Goal: Communication & Community: Answer question/provide support

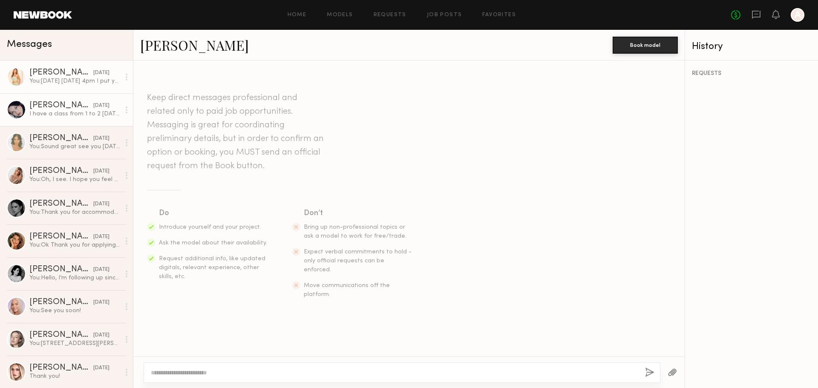
click at [41, 107] on div "[PERSON_NAME]" at bounding box center [61, 105] width 64 height 9
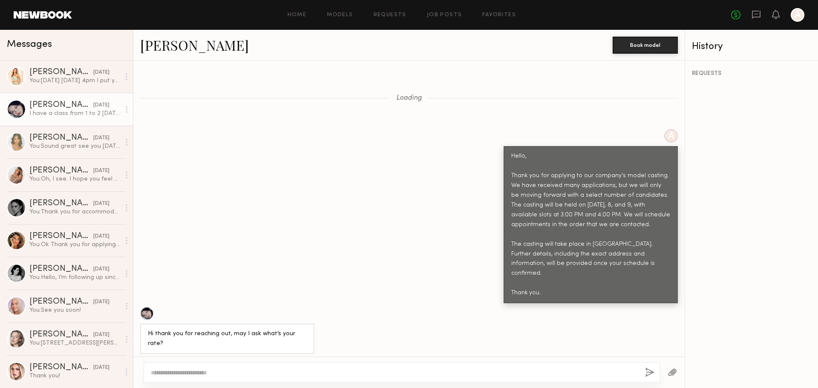
scroll to position [786, 0]
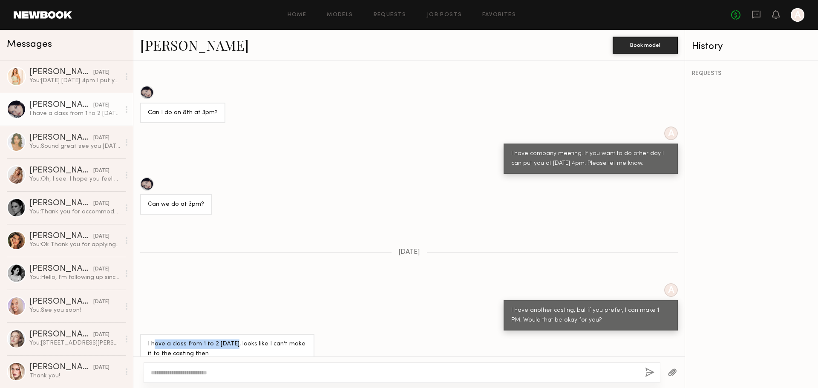
drag, startPoint x: 154, startPoint y: 328, endPoint x: 231, endPoint y: 332, distance: 77.1
click at [231, 339] on div "I have a class from 1 to 2 [DATE], looks like I can’t make it to the casting th…" at bounding box center [227, 349] width 159 height 20
click at [235, 339] on div "I have a class from 1 to 2 [DATE], looks like I can’t make it to the casting th…" at bounding box center [227, 349] width 159 height 20
drag, startPoint x: 206, startPoint y: 330, endPoint x: 276, endPoint y: 330, distance: 69.8
click at [276, 339] on div "I have a class from 1 to 2 [DATE], looks like I can’t make it to the casting th…" at bounding box center [227, 349] width 159 height 20
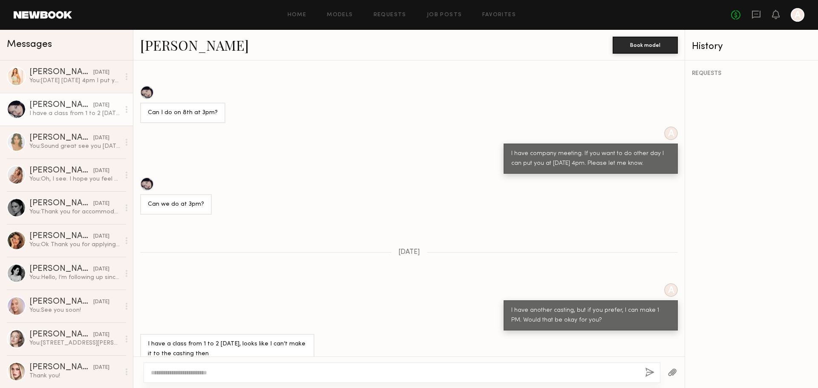
click at [255, 339] on div "I have a class from 1 to 2 [DATE], looks like I can’t make it to the casting th…" at bounding box center [227, 349] width 159 height 20
click at [253, 339] on div "I have a class from 1 to 2 [DATE], looks like I can’t make it to the casting th…" at bounding box center [227, 349] width 159 height 20
drag, startPoint x: 243, startPoint y: 332, endPoint x: 322, endPoint y: 330, distance: 79.2
click at [322, 334] on div "I have a class from 1 to 2 [DATE], looks like I can’t make it to the casting th…" at bounding box center [408, 349] width 551 height 30
click at [290, 369] on textarea at bounding box center [394, 372] width 487 height 9
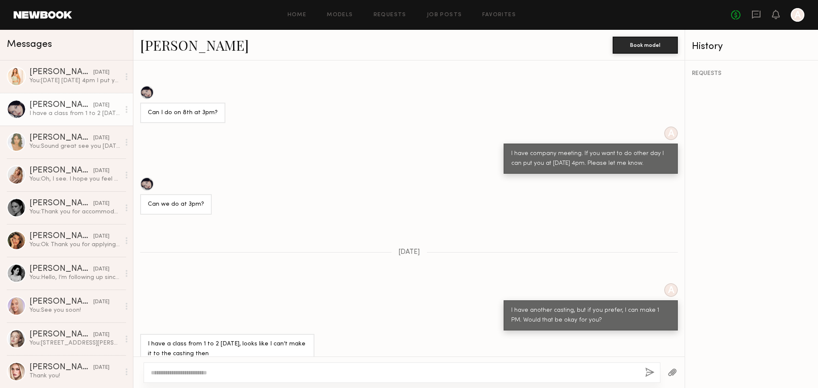
click at [312, 372] on textarea at bounding box center [394, 372] width 487 height 9
paste textarea "**********"
click at [340, 371] on textarea "**********" at bounding box center [394, 372] width 487 height 9
paste textarea
type textarea "**********"
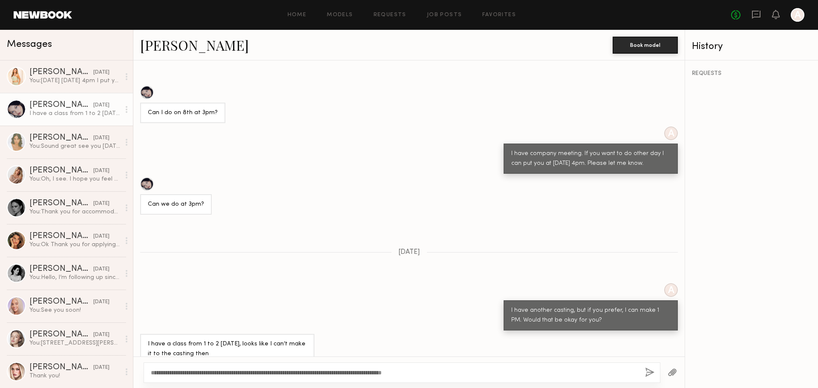
click at [647, 372] on button "button" at bounding box center [649, 372] width 9 height 11
